Goal: Task Accomplishment & Management: Manage account settings

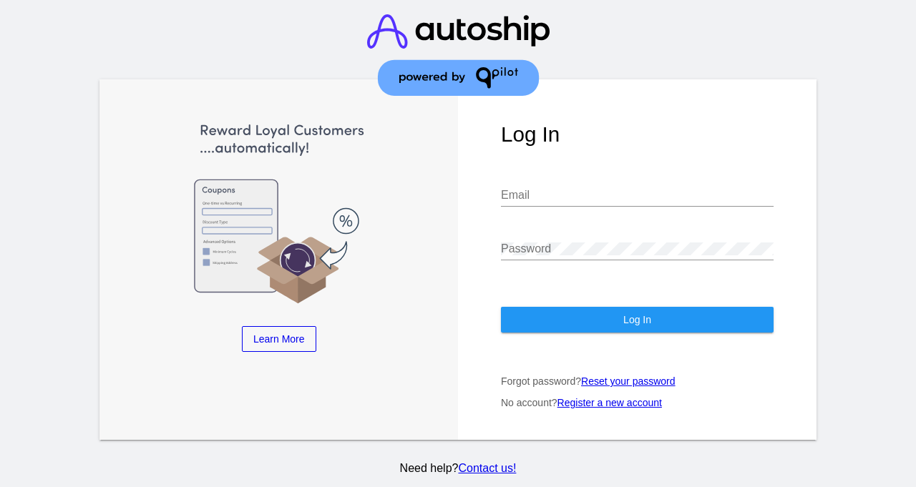
type input "[EMAIL_ADDRESS][DOMAIN_NAME]"
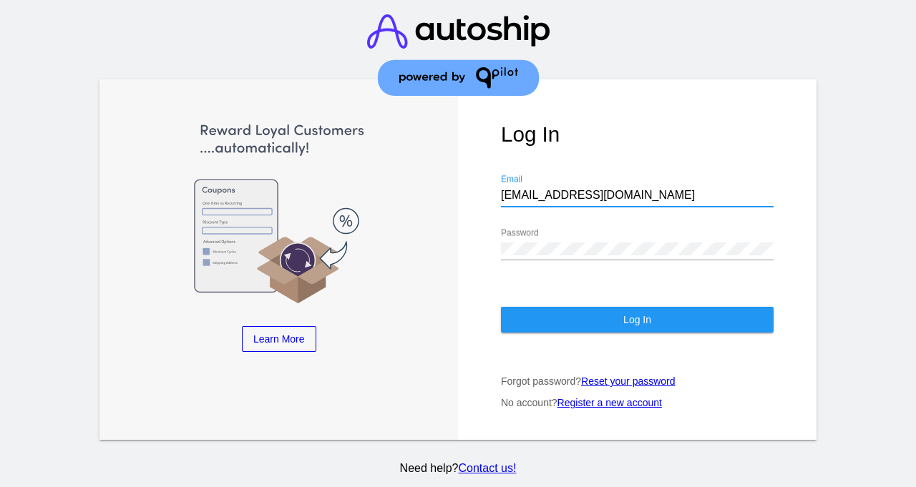
click at [635, 307] on button "Log In" at bounding box center [637, 320] width 273 height 26
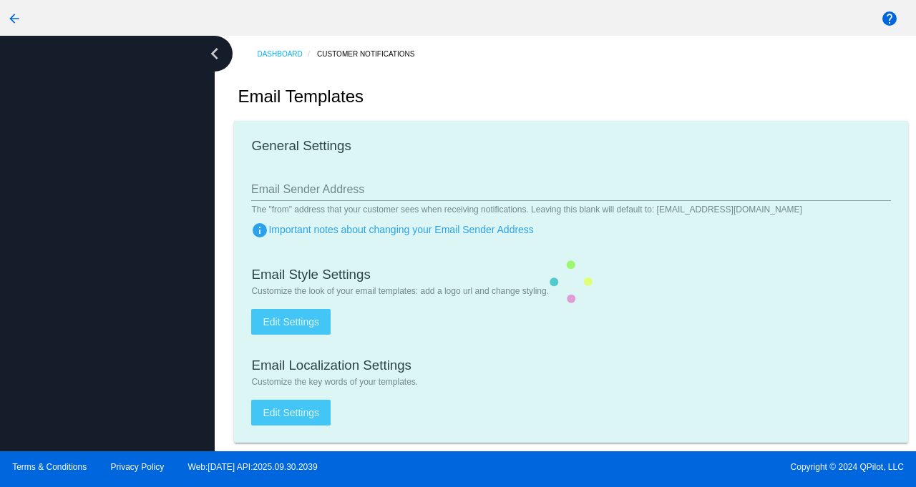
type input "[EMAIL_ADDRESS][DOMAIN_NAME]"
checkbox input "true"
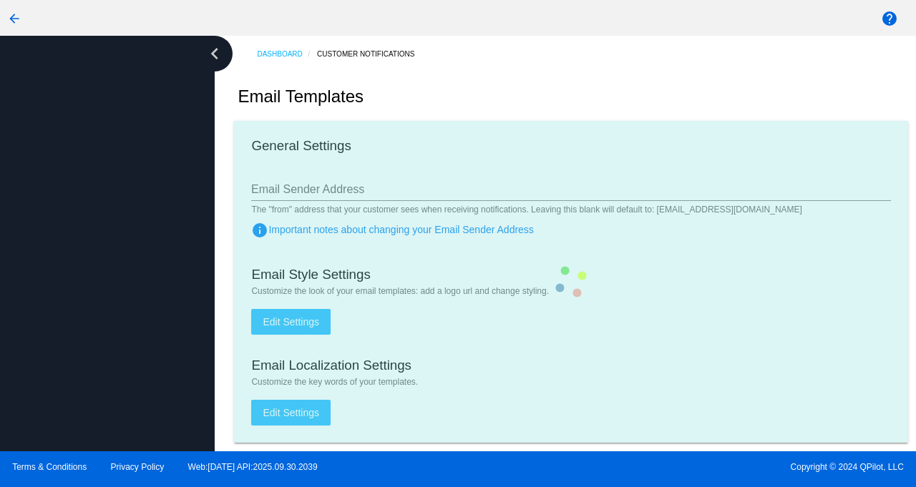
type input "[PERSON_NAME][EMAIL_ADDRESS][DOMAIN_NAME]"
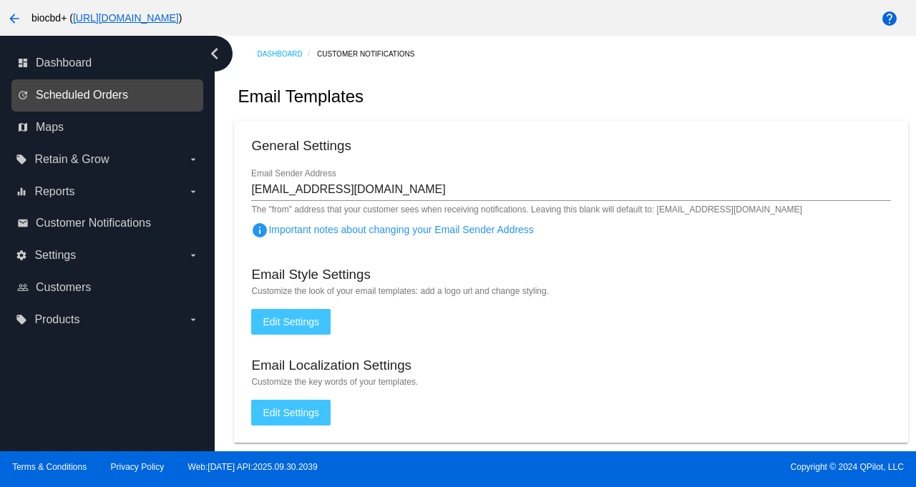
click at [67, 89] on span "Scheduled Orders" at bounding box center [82, 95] width 92 height 13
